Goal: Find specific page/section: Find specific page/section

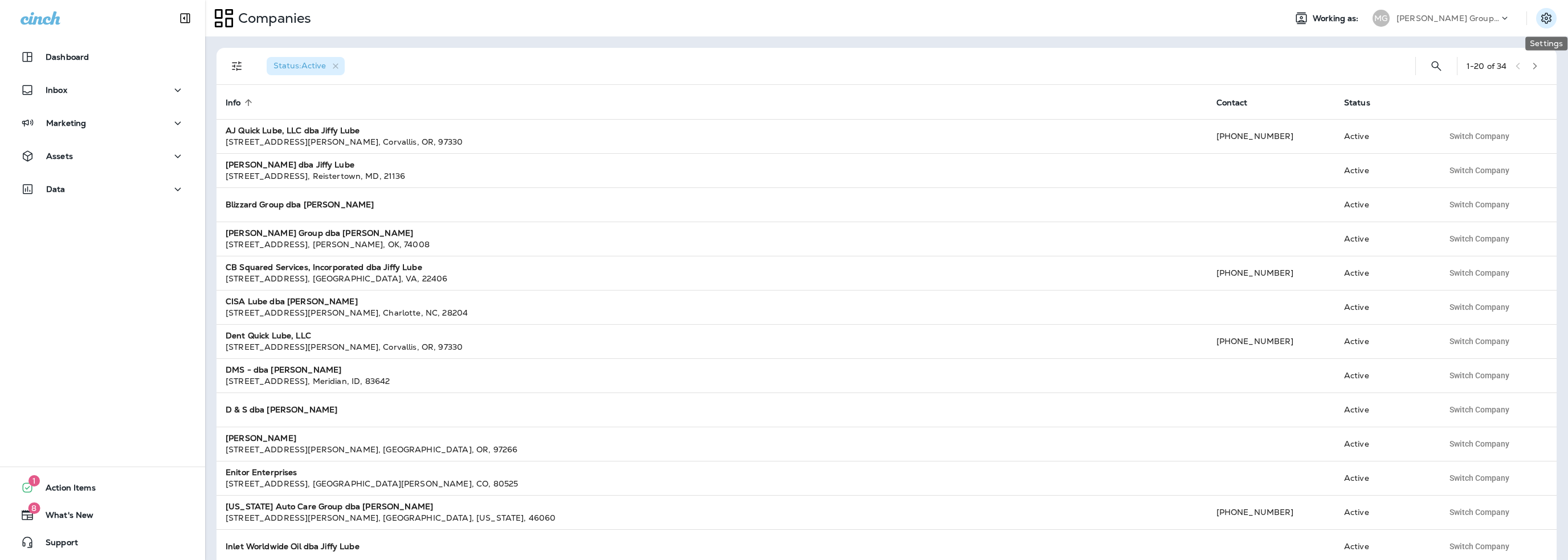
click at [1547, 24] on icon "Settings" at bounding box center [1545, 18] width 14 height 14
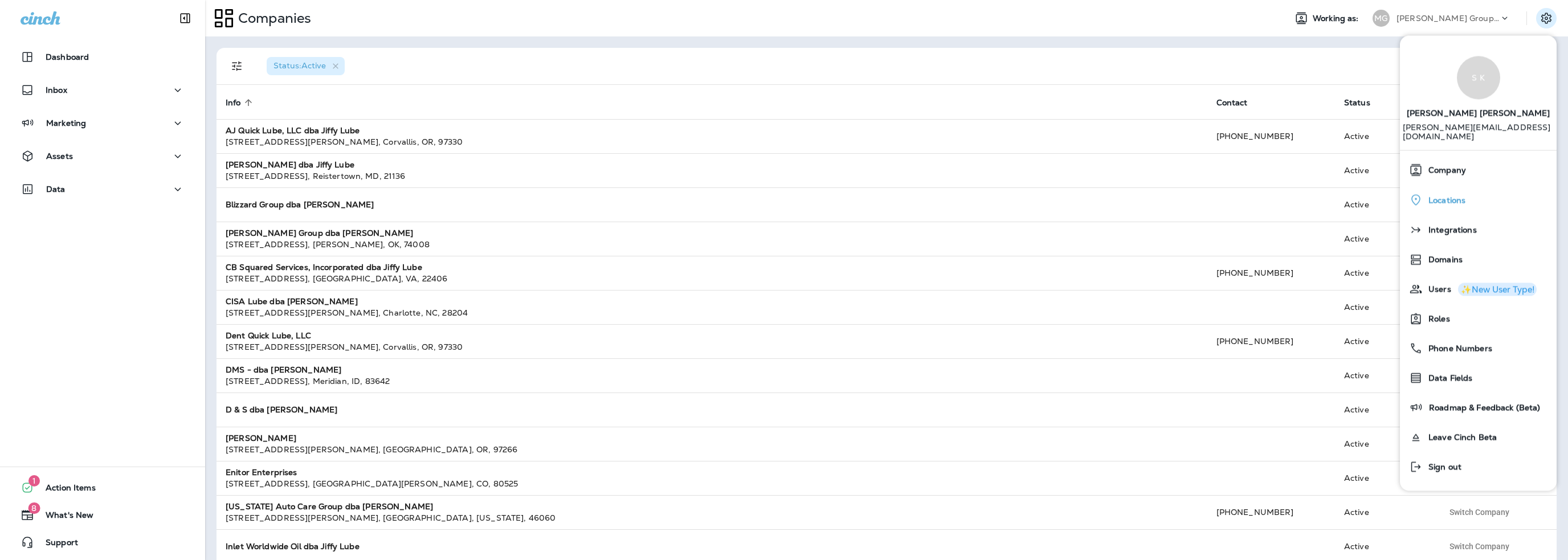
click at [1451, 196] on span "Locations" at bounding box center [1444, 201] width 43 height 10
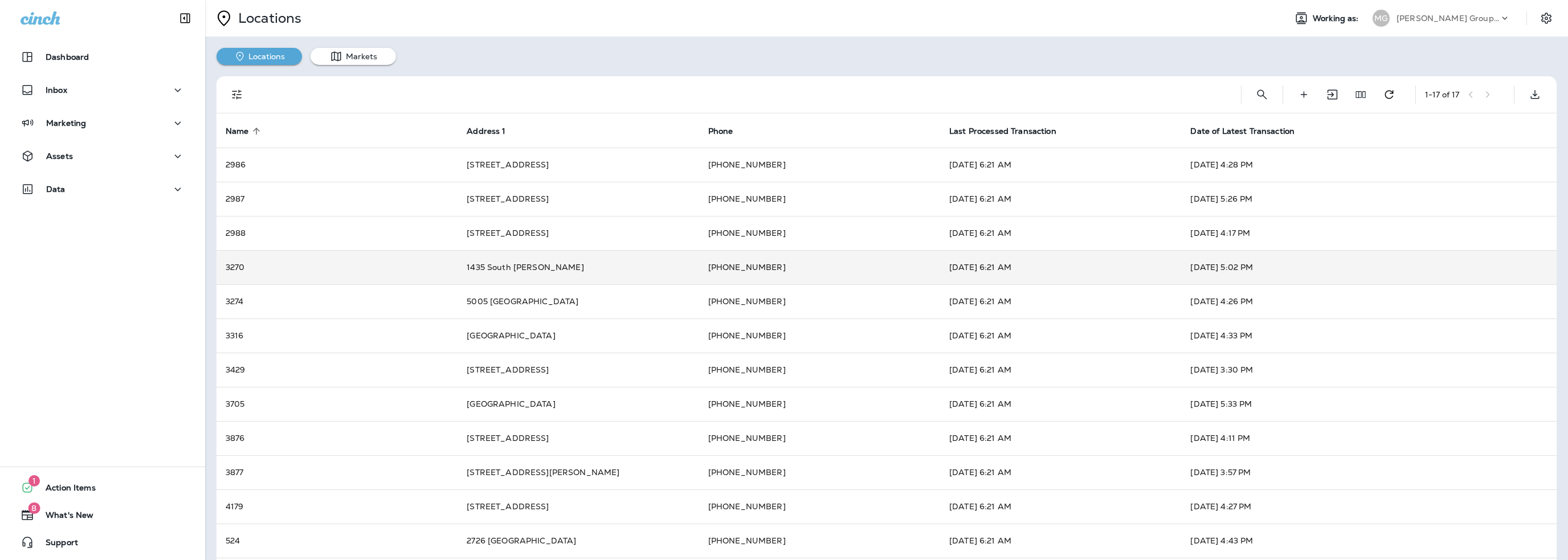
click at [467, 252] on td "1435 South [PERSON_NAME]" at bounding box center [577, 268] width 241 height 34
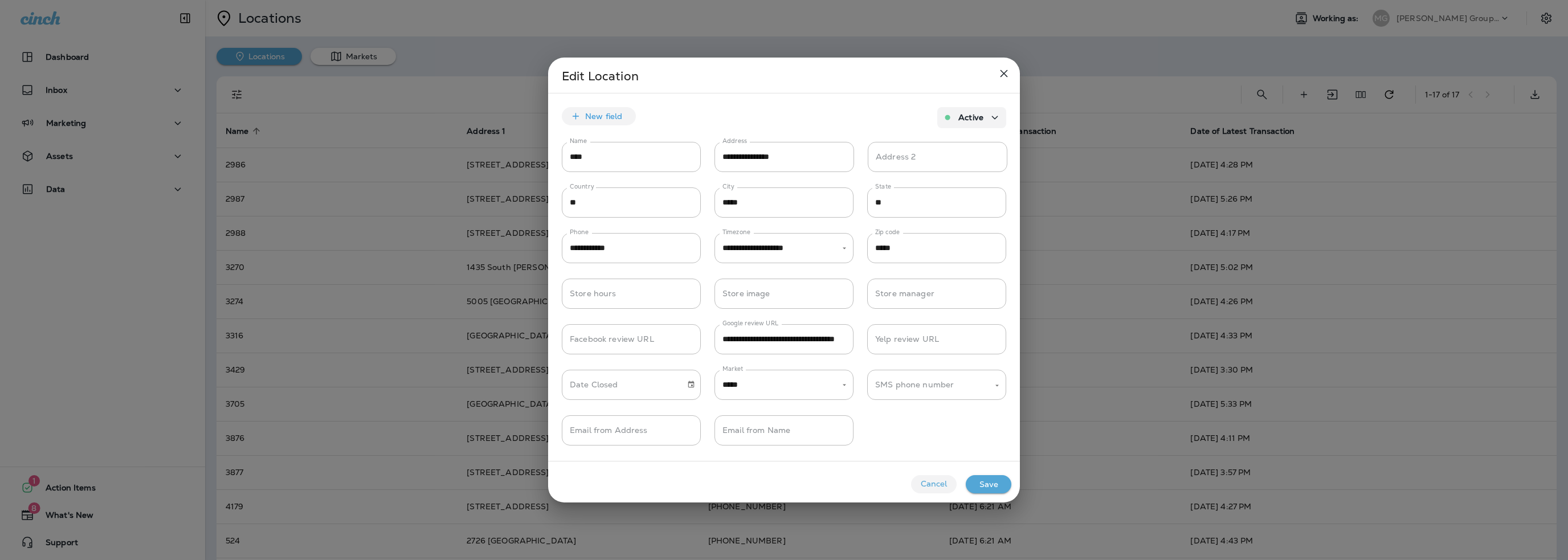
click at [922, 490] on button "Cancel" at bounding box center [934, 485] width 46 height 19
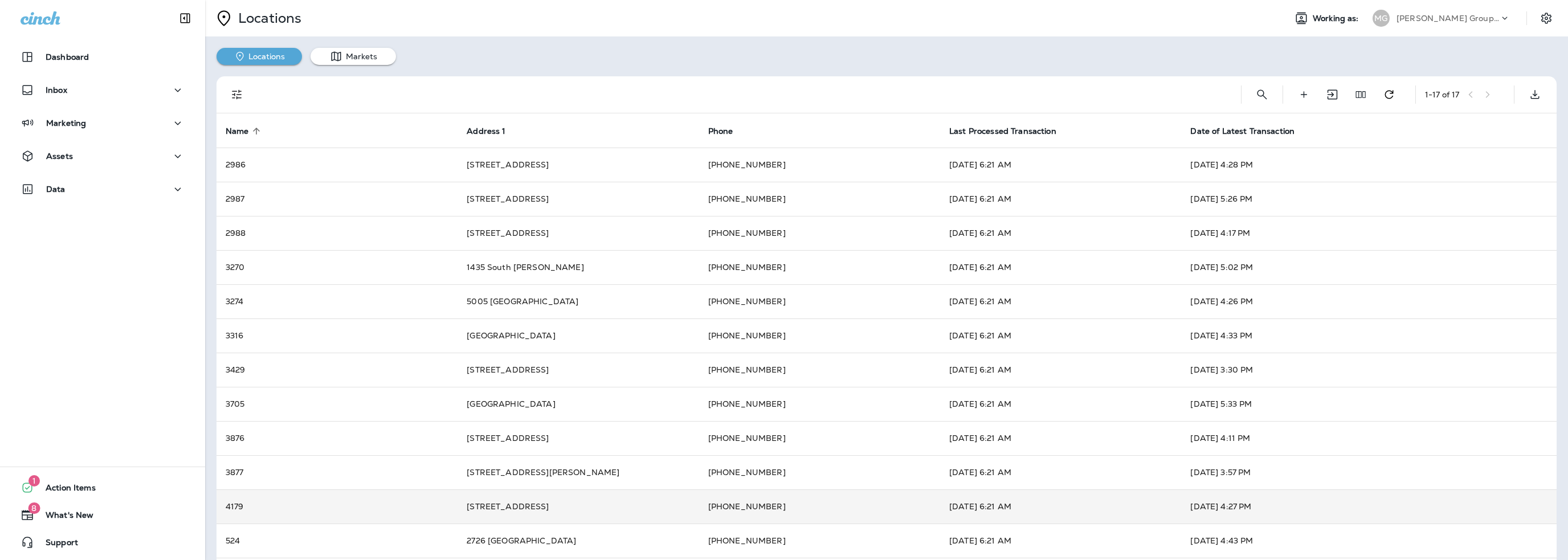
click at [767, 507] on td "[PHONE_NUMBER]" at bounding box center [819, 507] width 241 height 34
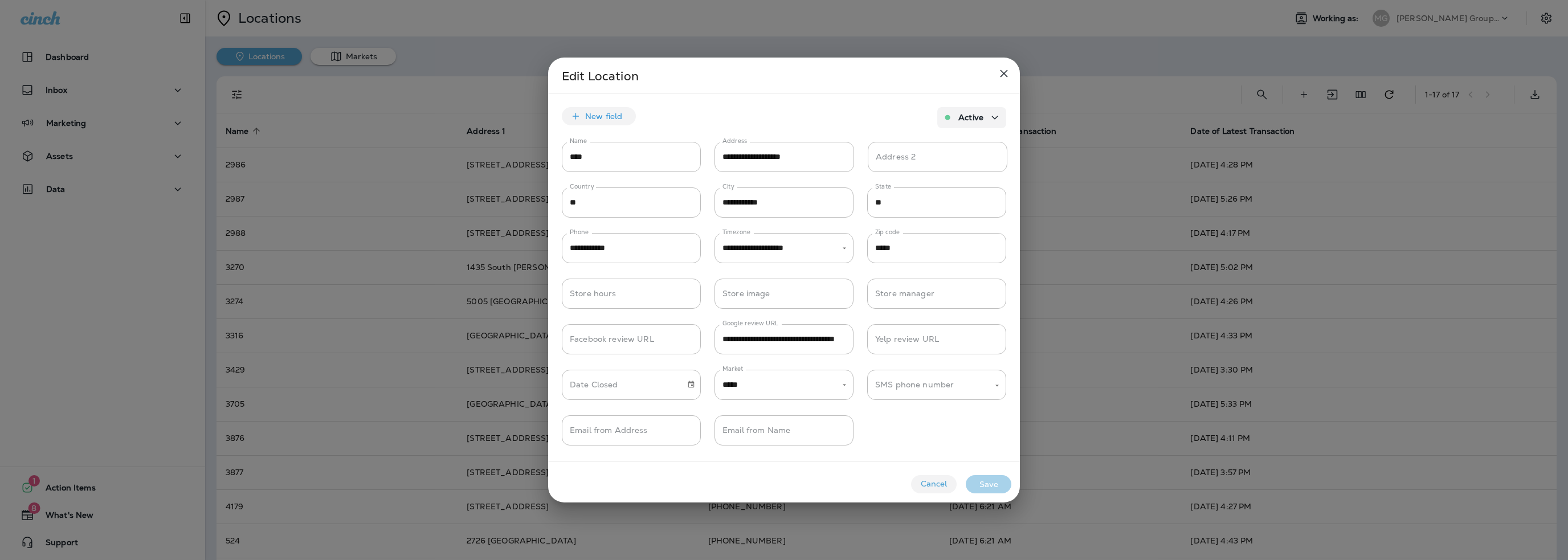
click at [935, 482] on button "Cancel" at bounding box center [934, 485] width 46 height 19
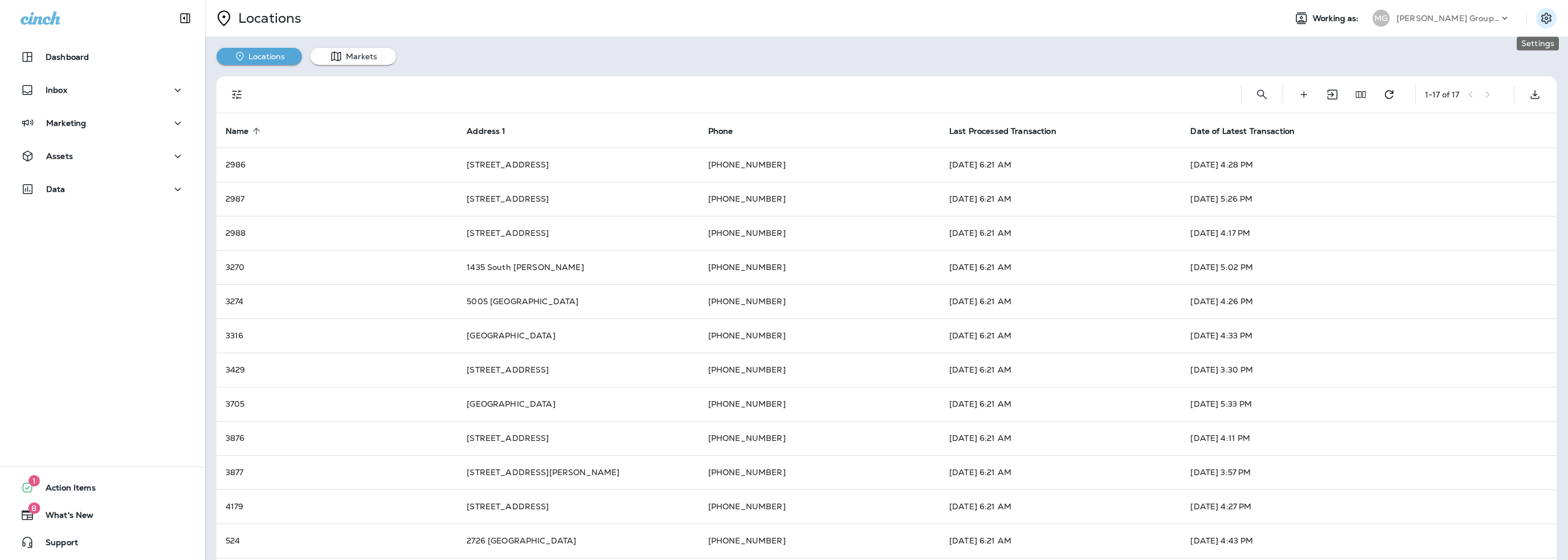
click at [1539, 20] on icon "Settings" at bounding box center [1545, 18] width 14 height 14
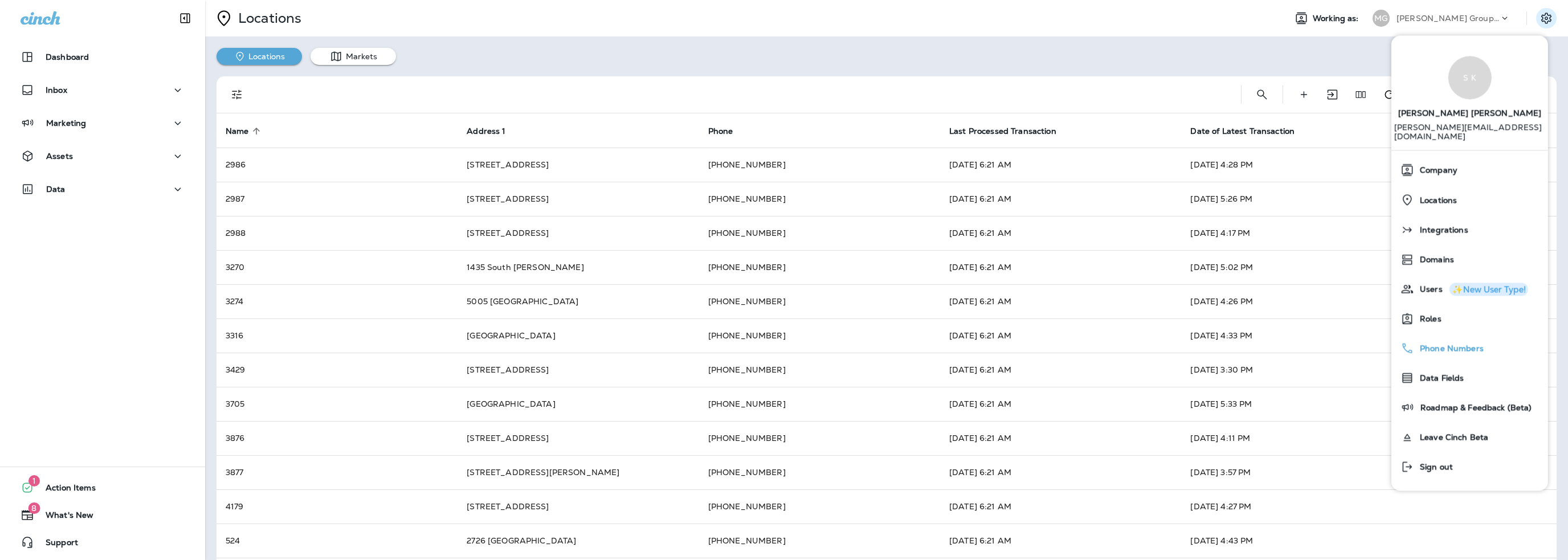
click at [1436, 337] on div "Phone Numbers" at bounding box center [1469, 348] width 147 height 23
